Goal: Task Accomplishment & Management: Manage account settings

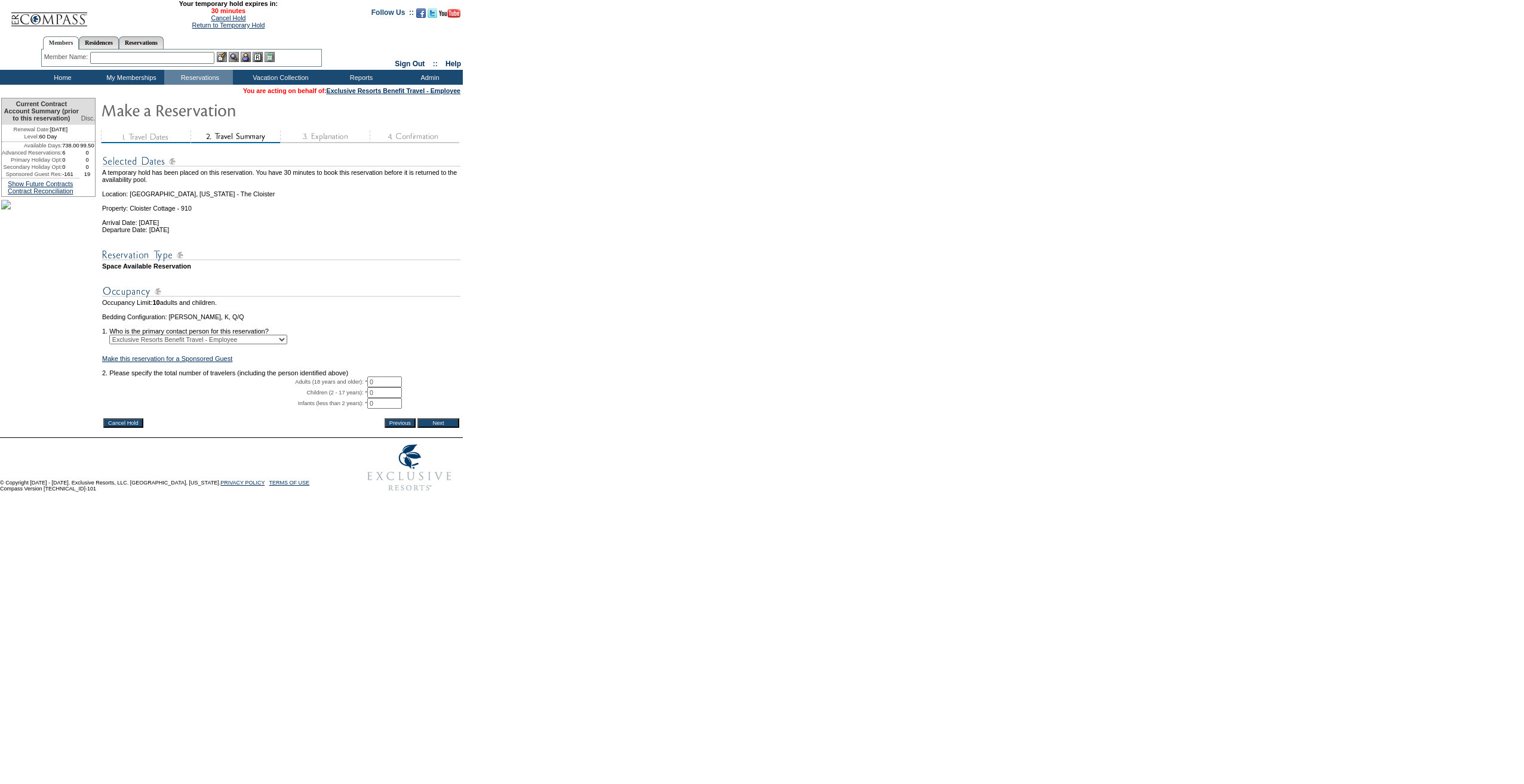
click at [232, 370] on td at bounding box center [281, 365] width 359 height 7
click at [232, 362] on link "Make this reservation for a Sponsored Guest" at bounding box center [167, 359] width 131 height 7
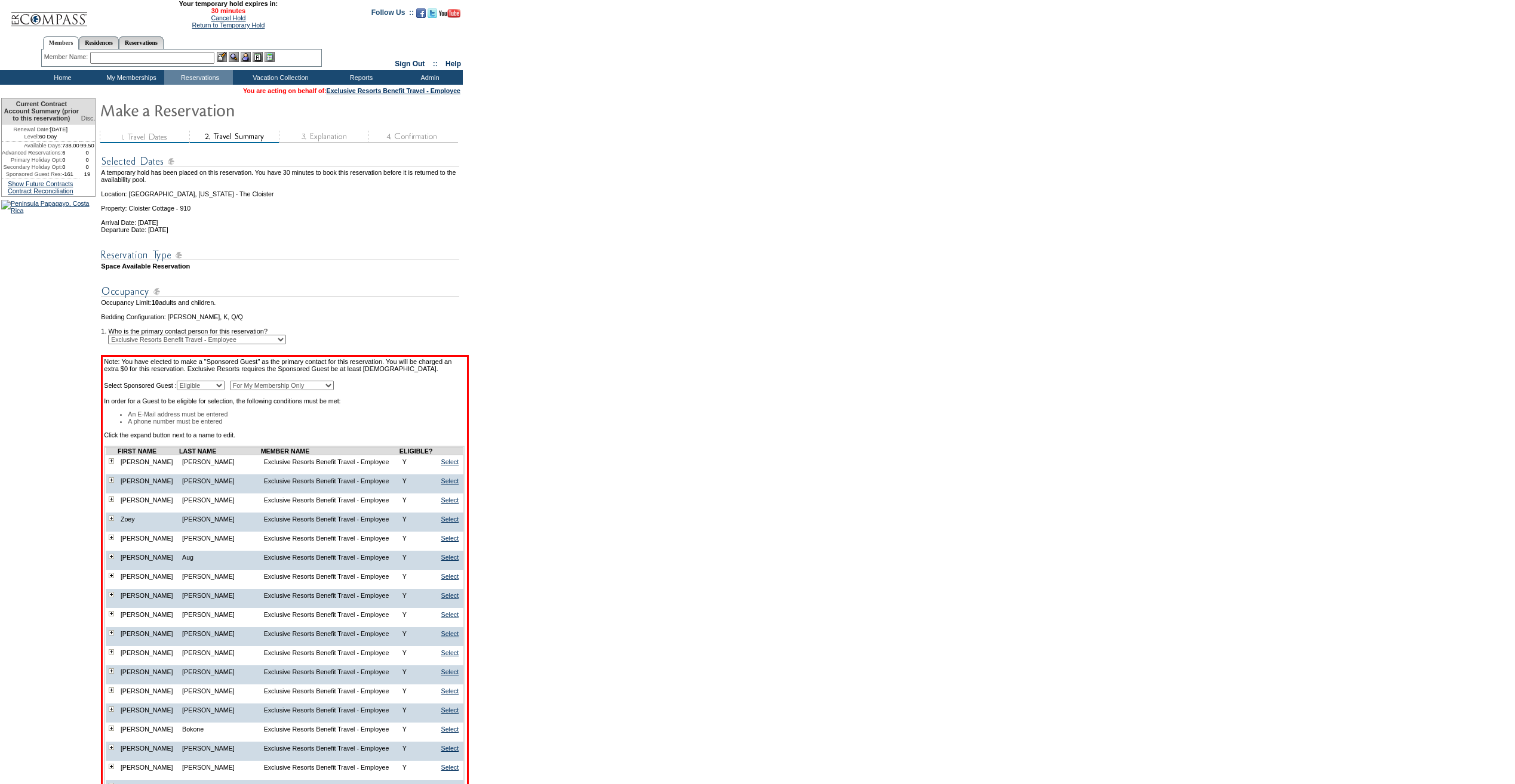
click at [304, 391] on select "For My Membership Only For All Members In Membership" at bounding box center [281, 385] width 104 height 9
select select "For All Members In Membership"
click at [258, 391] on select "For My Membership Only For All Members In Membership" at bounding box center [281, 385] width 104 height 9
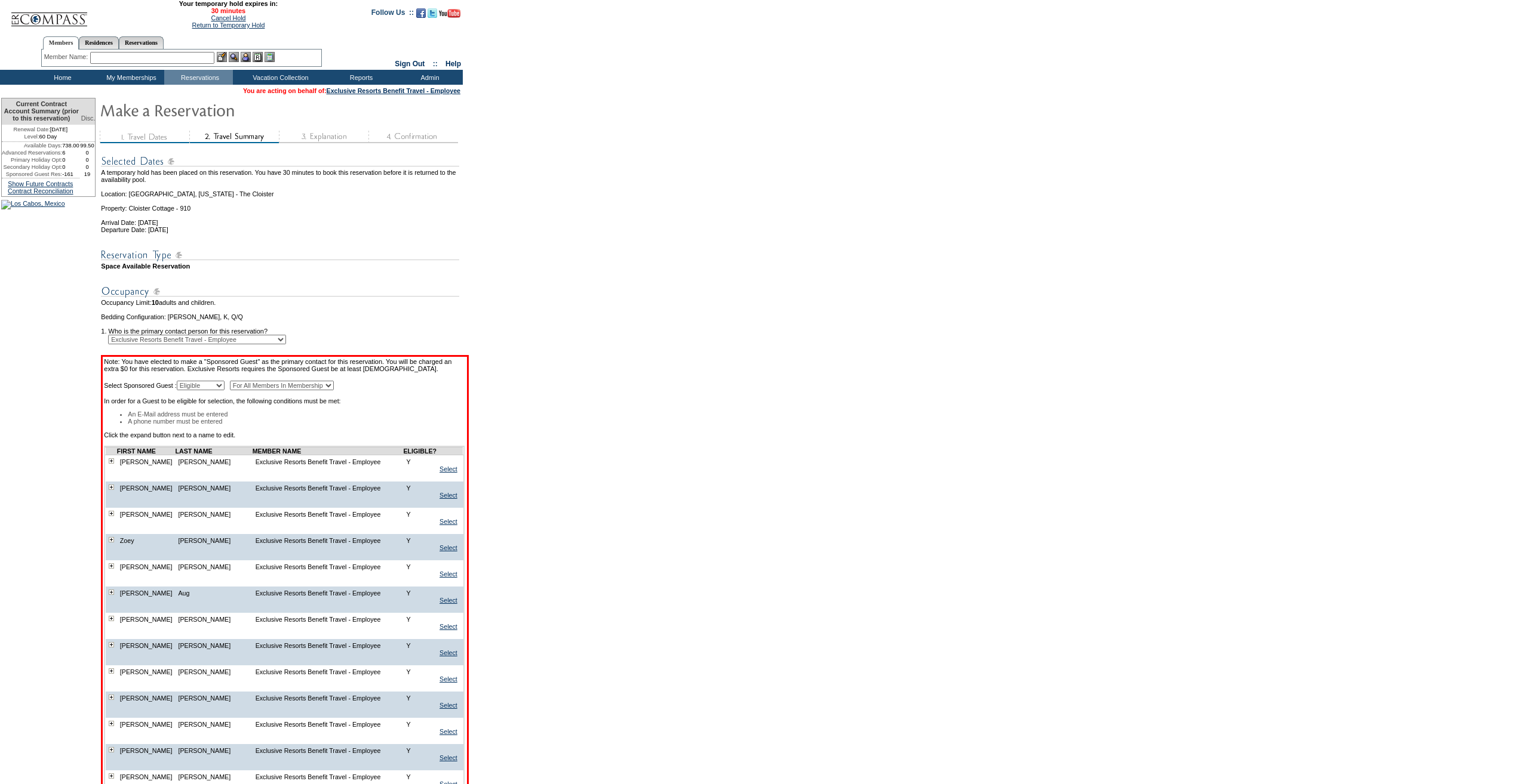
scroll to position [6278, 0]
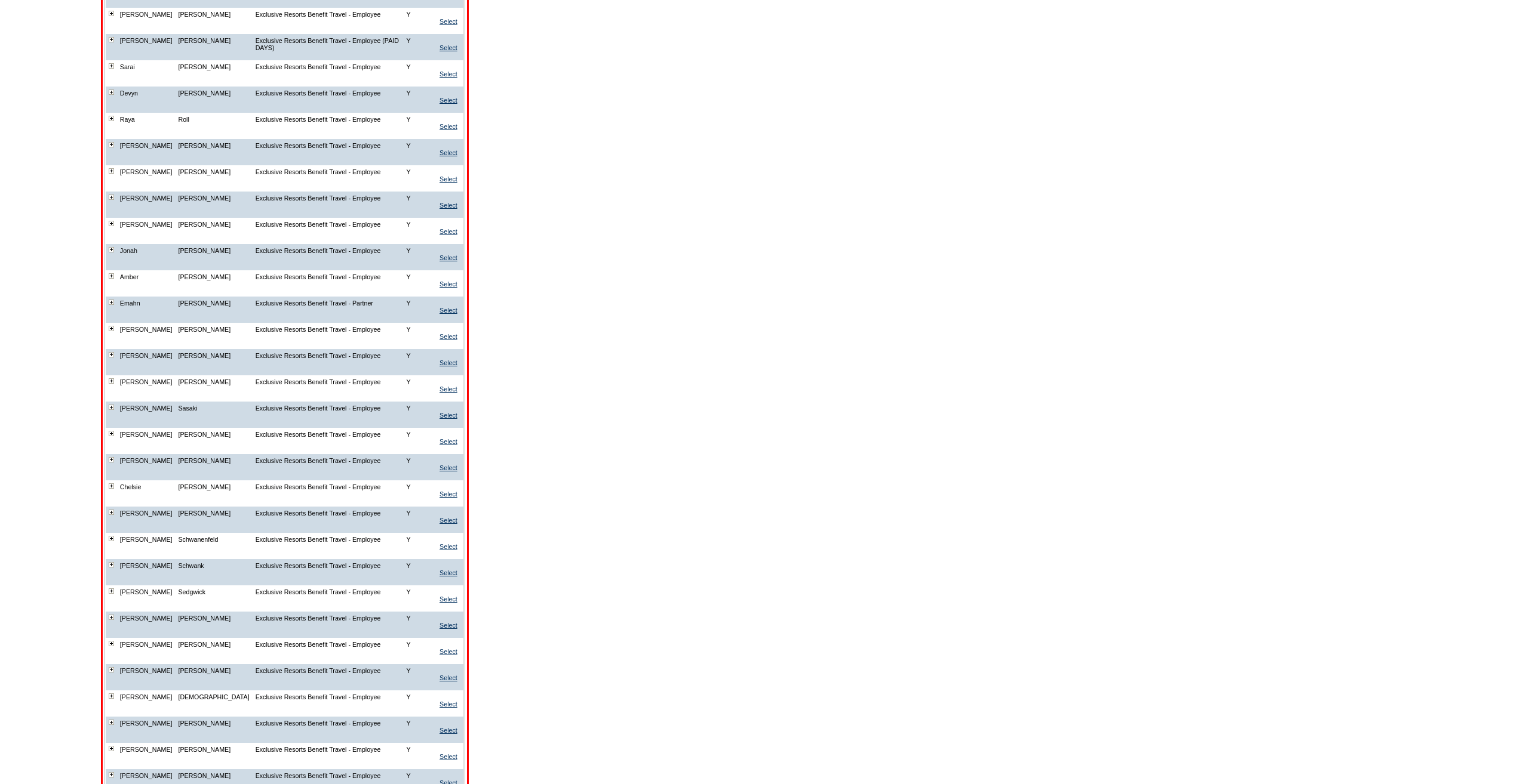
click at [114, 95] on img at bounding box center [111, 92] width 5 height 5
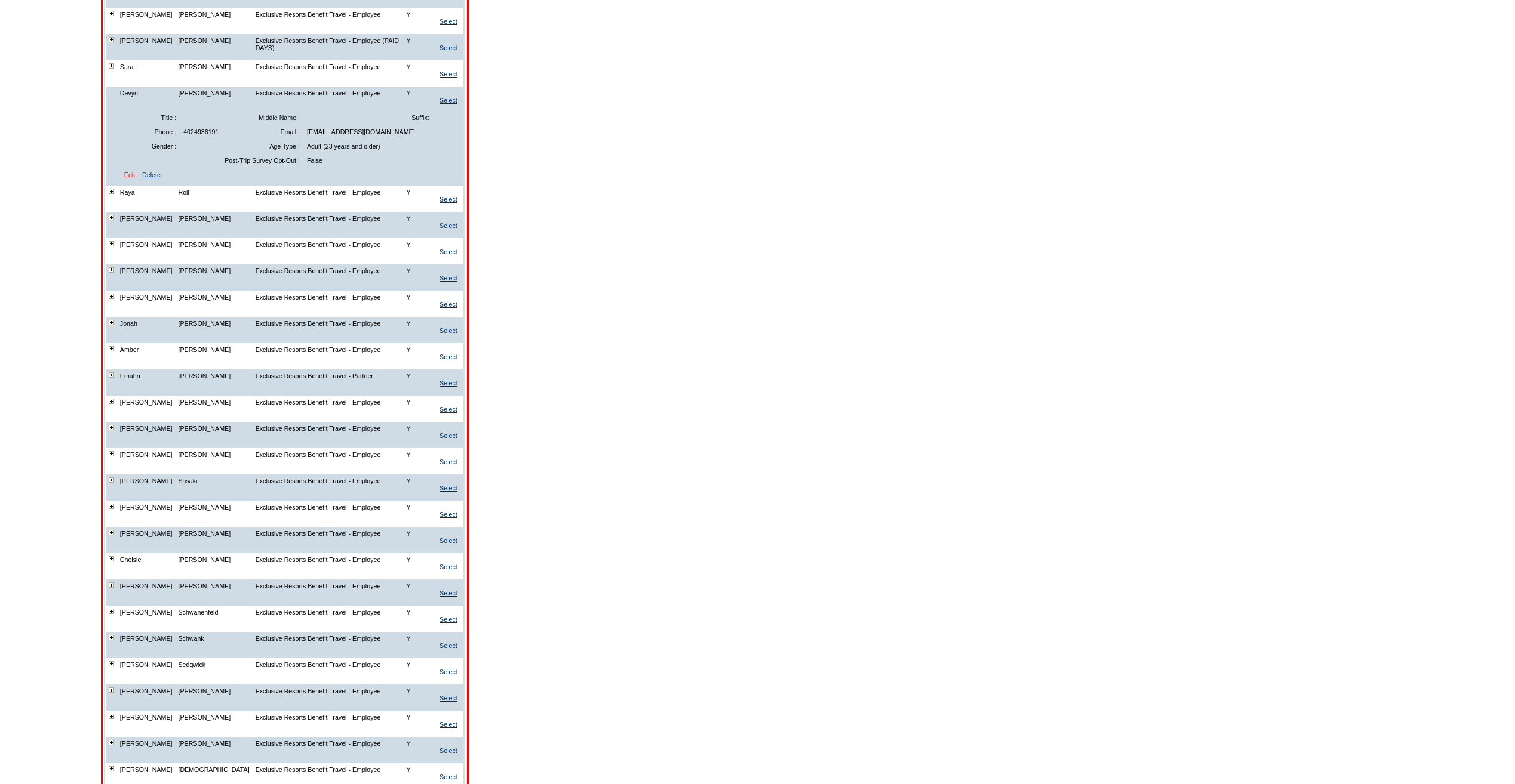
click at [135, 179] on link "Edit" at bounding box center [129, 175] width 11 height 7
